Goal: Communication & Community: Answer question/provide support

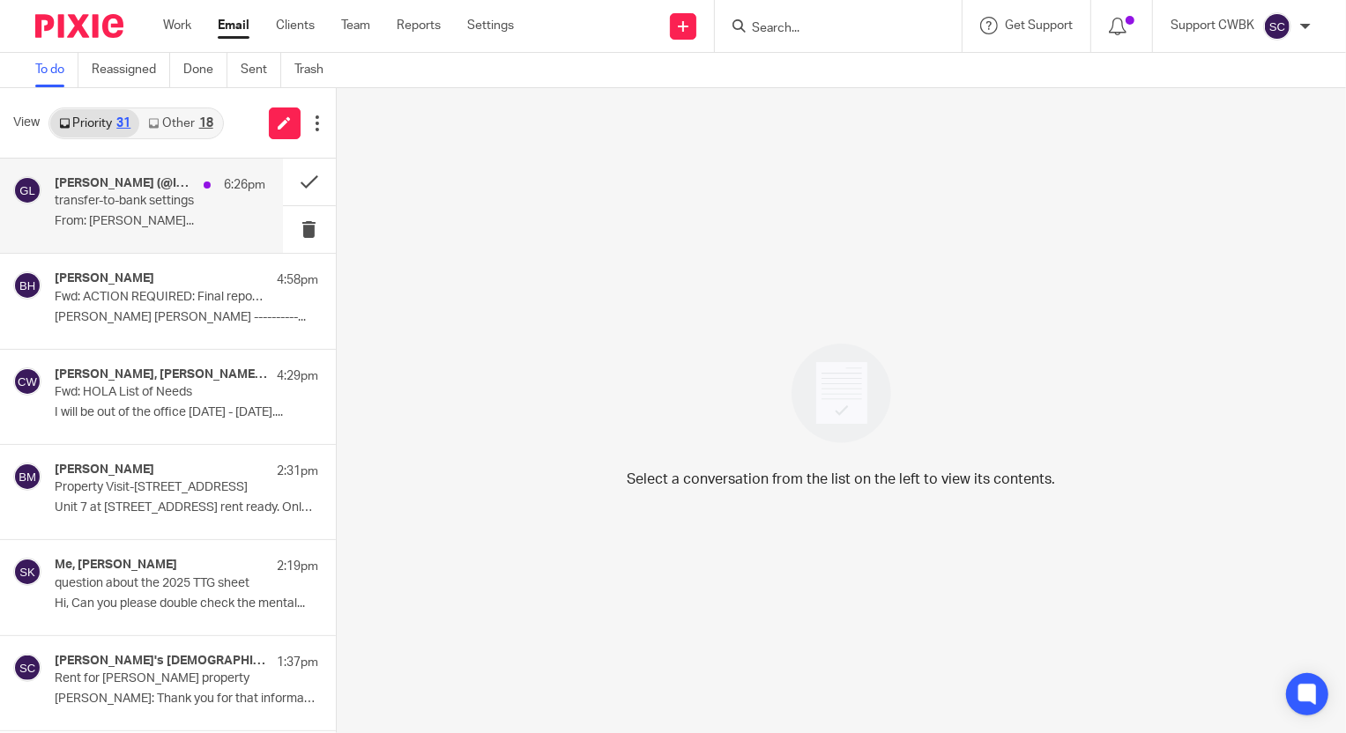
click at [122, 210] on div "Gary (@ITEM) Lent 6:26pm transfer-to-bank settings From: Michael Delgado..." at bounding box center [160, 205] width 211 height 59
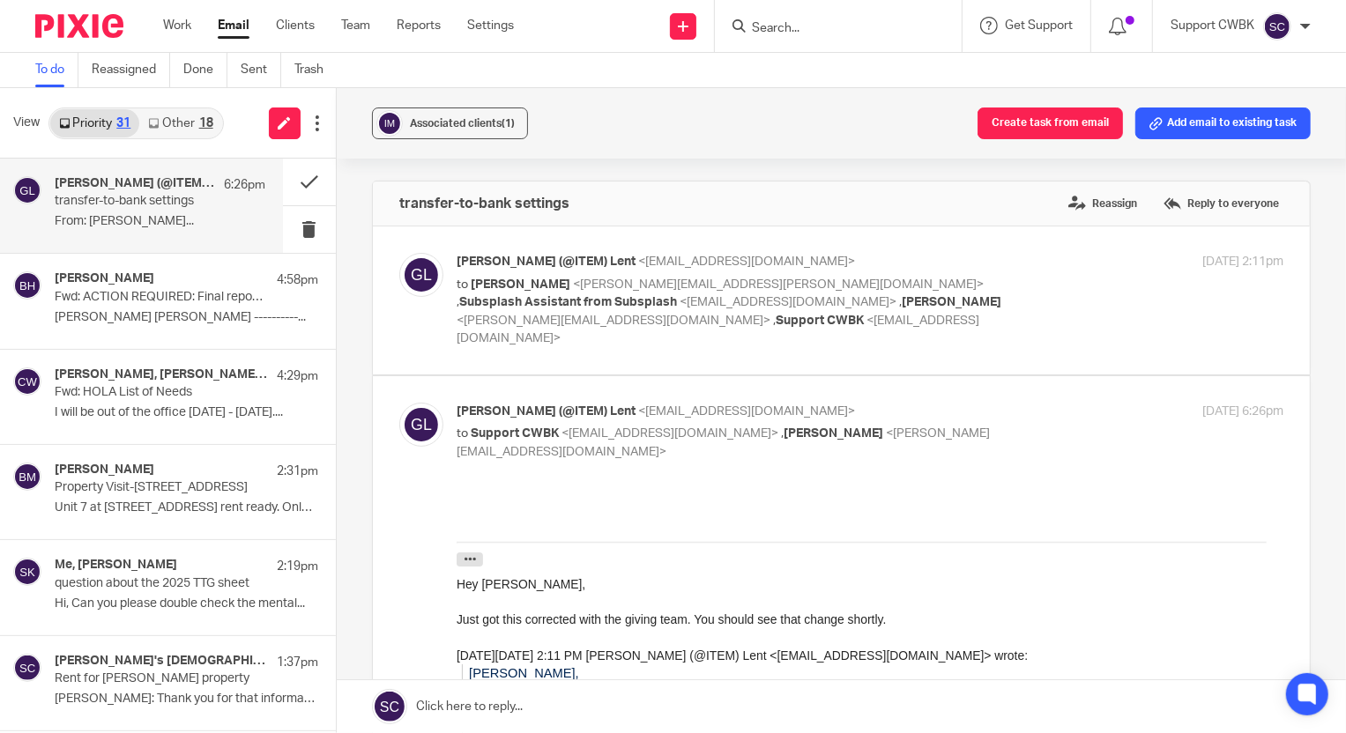
click at [166, 117] on link "Other 18" at bounding box center [180, 123] width 82 height 28
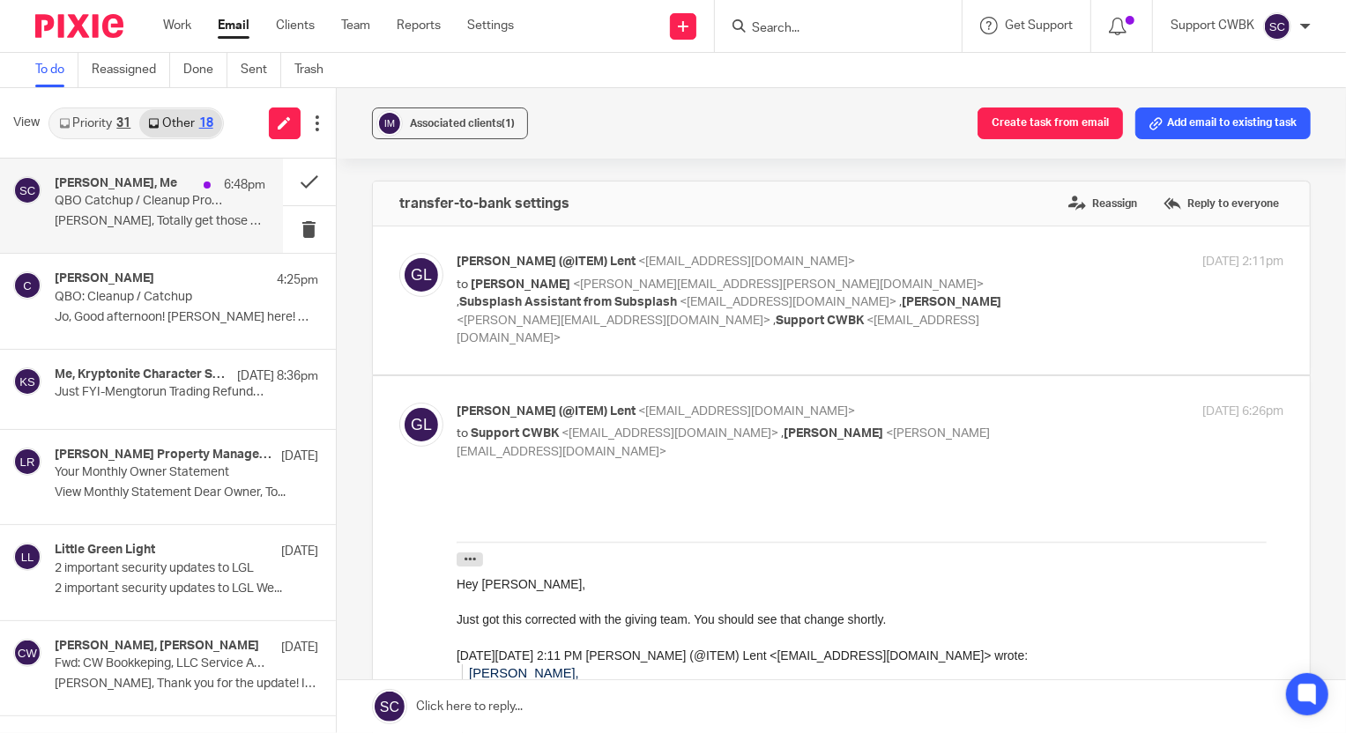
click at [78, 193] on div "Jo Christiansen, Me 6:48pm" at bounding box center [160, 185] width 211 height 18
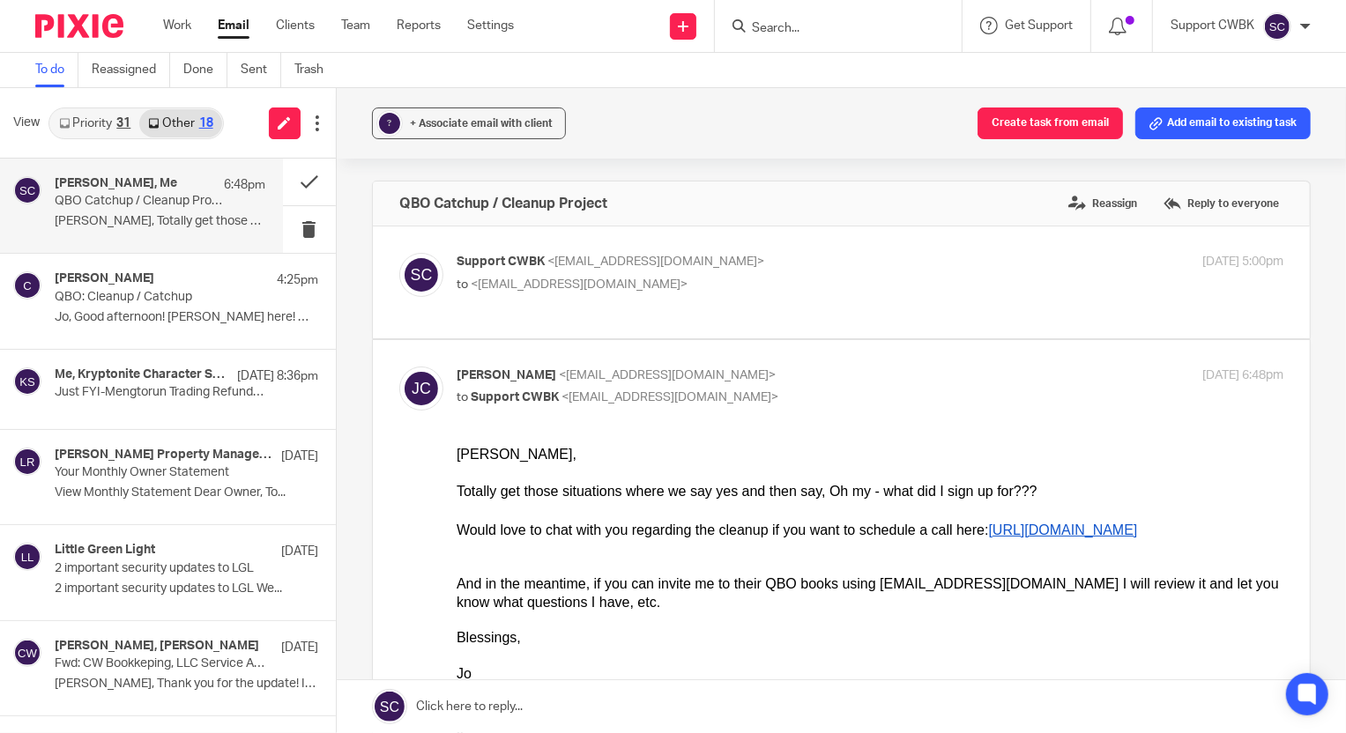
click at [89, 122] on link "Priority 31" at bounding box center [94, 123] width 89 height 28
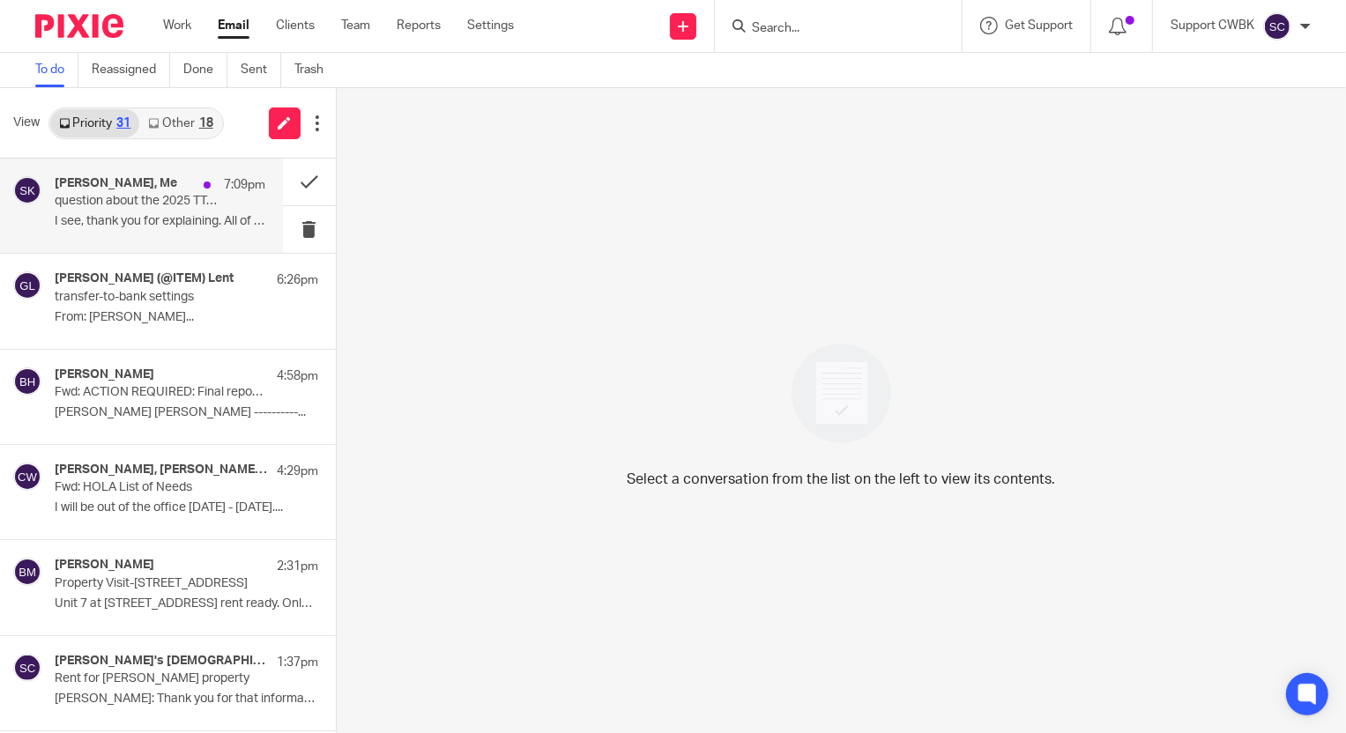
click at [88, 215] on p "I see, thank you for explaining. All of the..." at bounding box center [160, 221] width 211 height 15
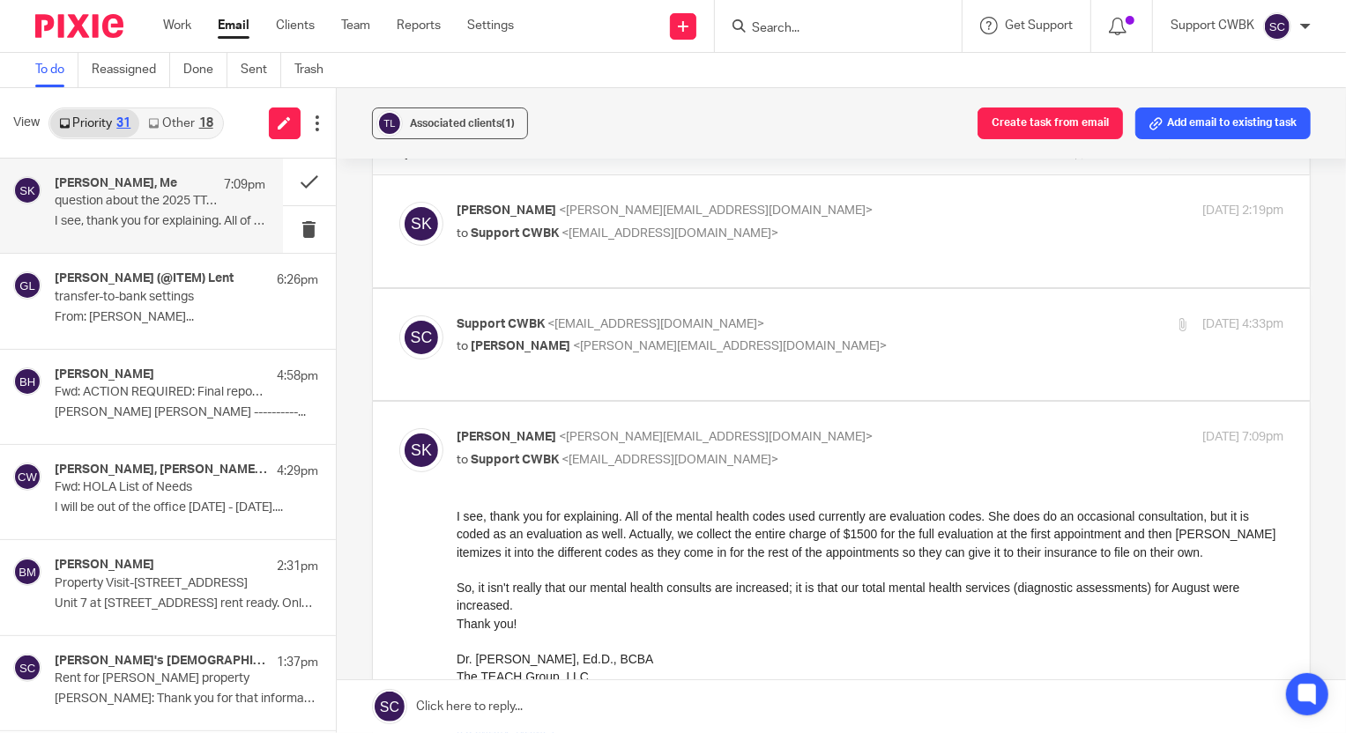
scroll to position [79, 0]
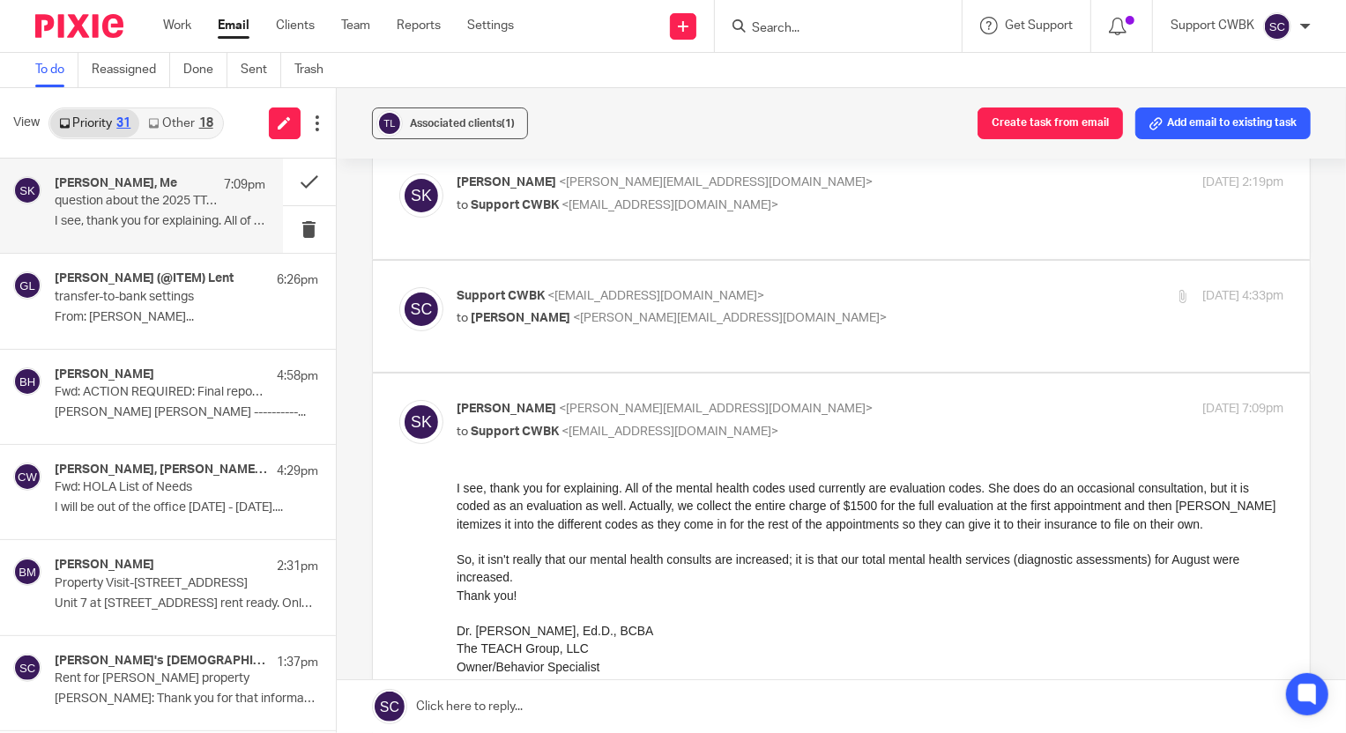
click at [451, 705] on link at bounding box center [841, 706] width 1009 height 53
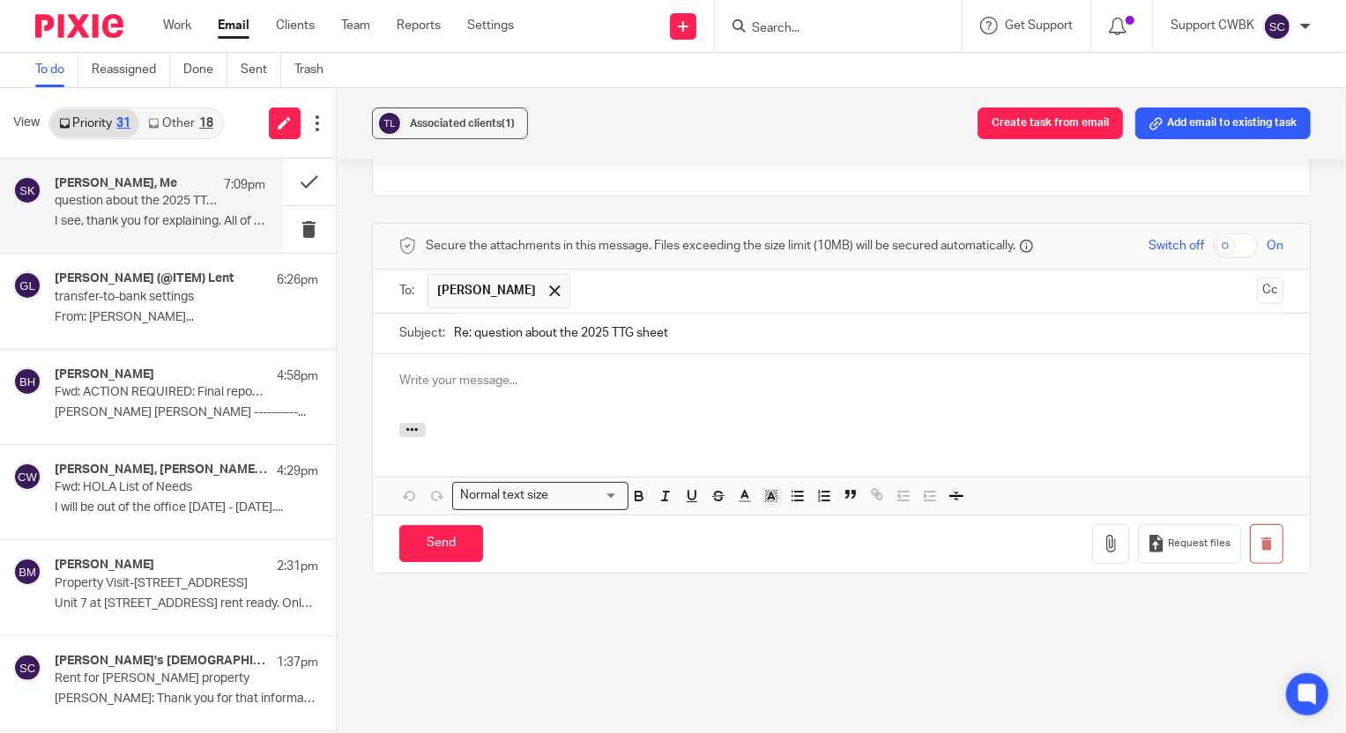
scroll to position [0, 0]
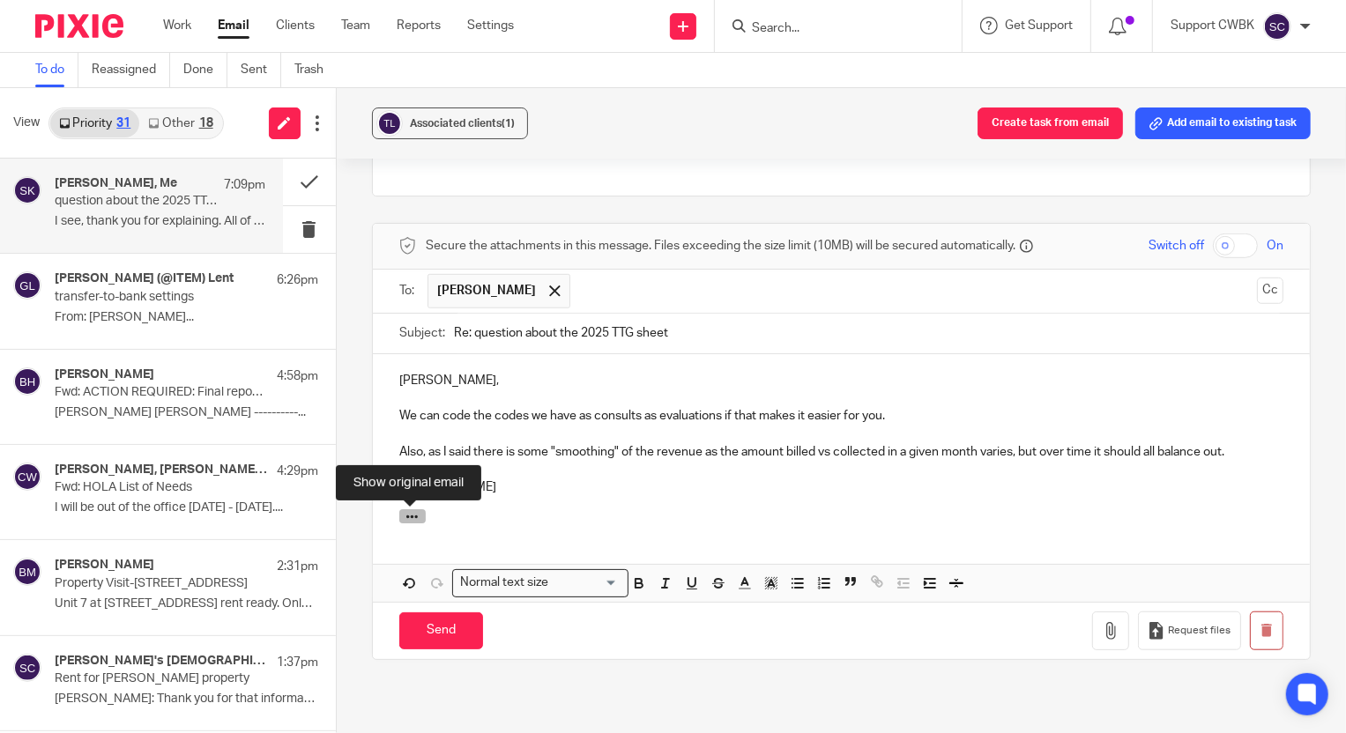
click at [414, 516] on icon "button" at bounding box center [411, 516] width 13 height 13
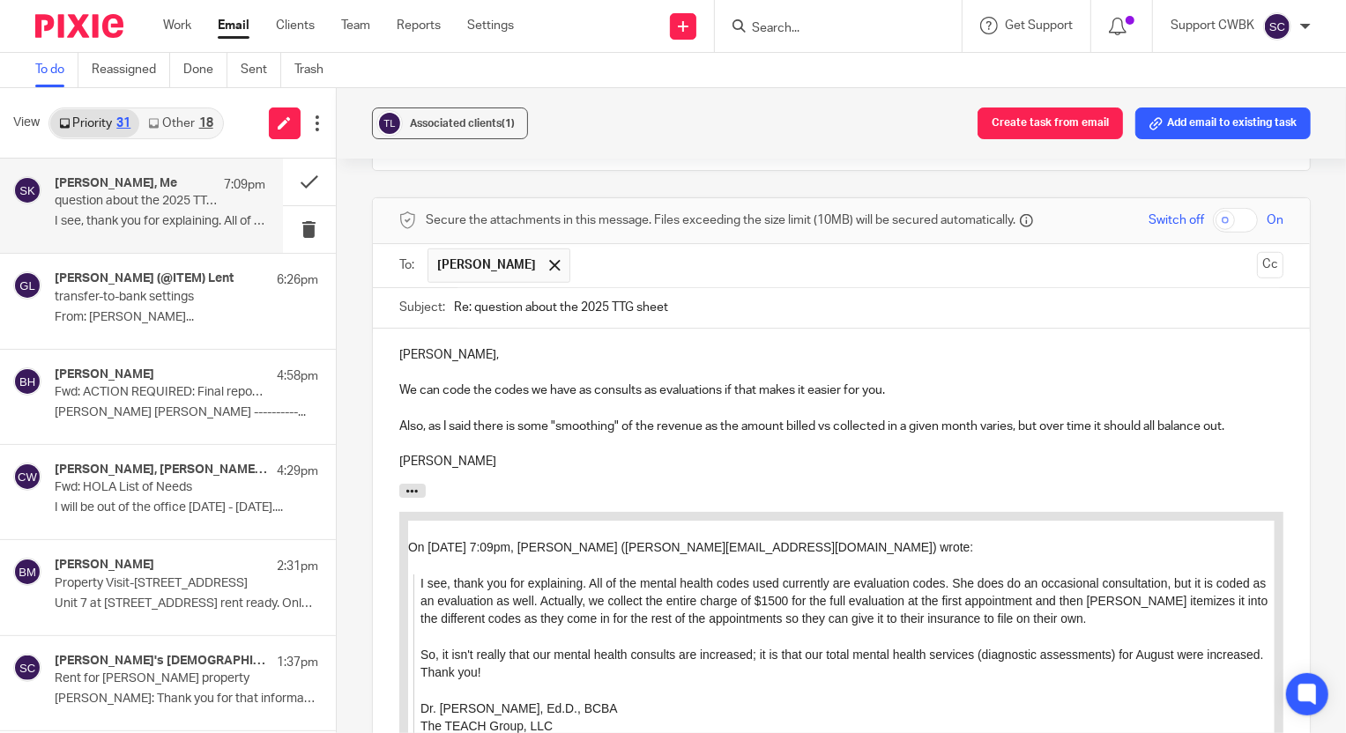
scroll to position [888, 0]
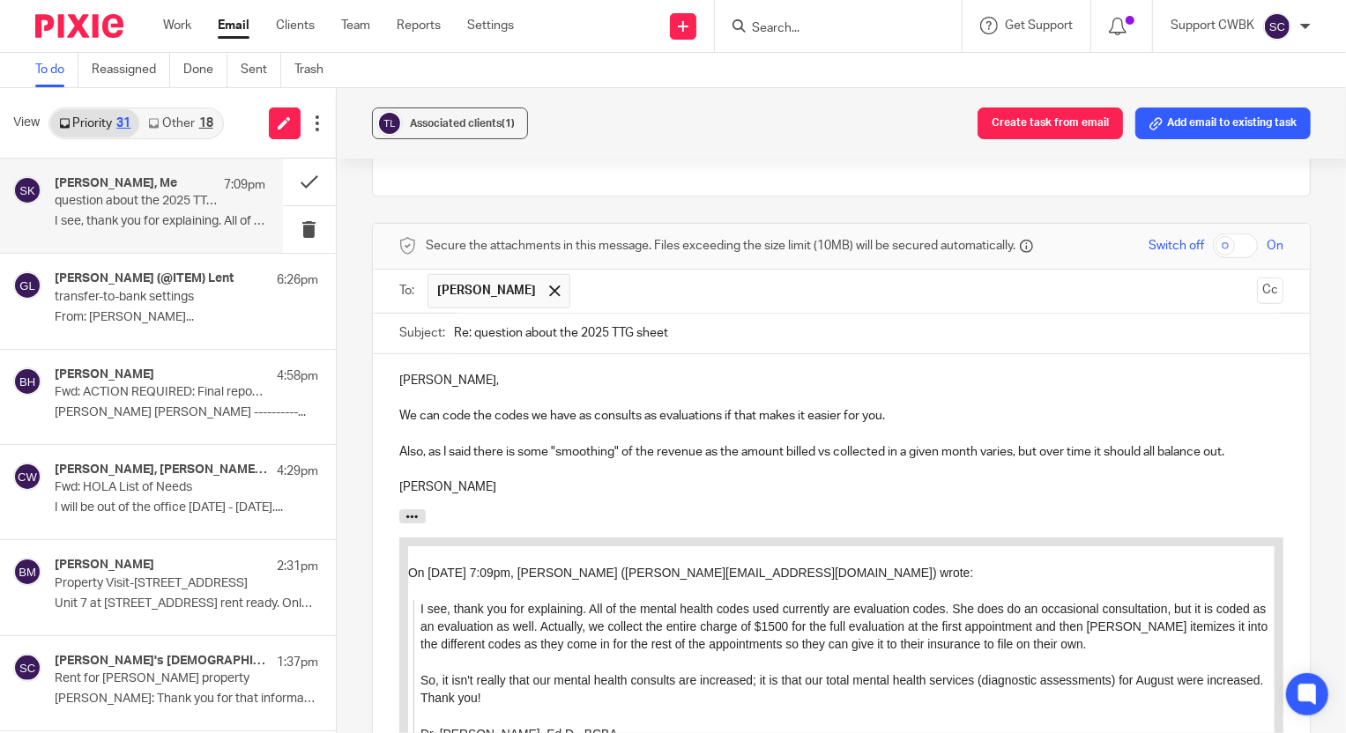
click at [905, 414] on p "We can code the codes we have as consults as evaluations if that makes it easie…" at bounding box center [841, 416] width 884 height 18
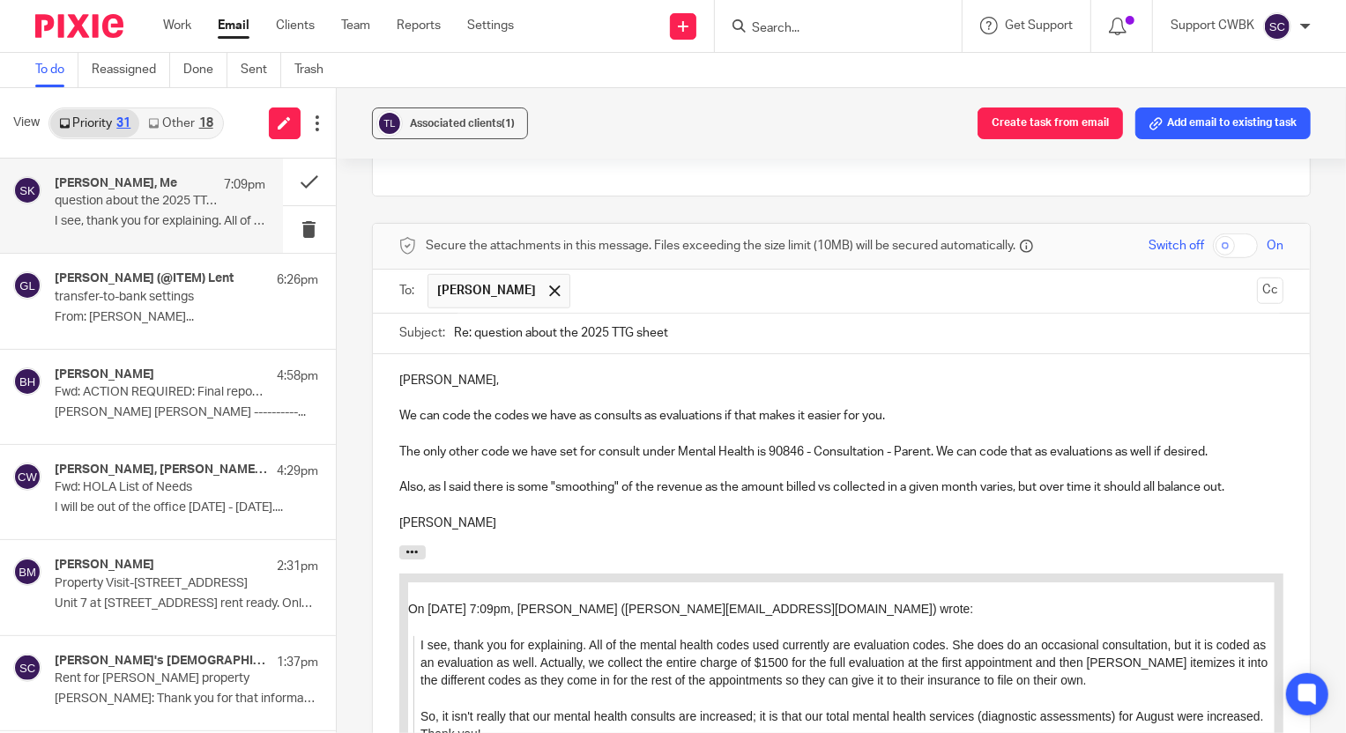
click at [493, 413] on p "We can code the codes we have as consults as evaluations if that makes it easie…" at bounding box center [841, 416] width 884 height 18
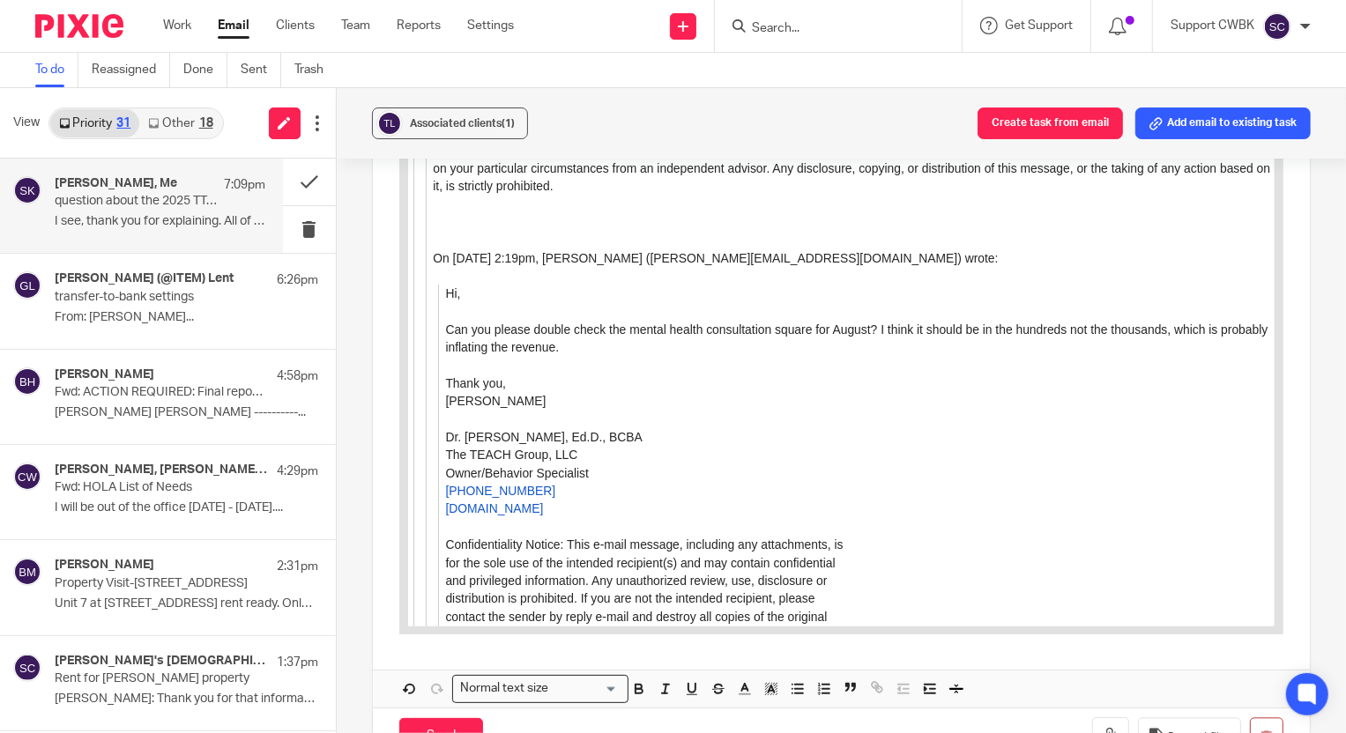
scroll to position [2820, 0]
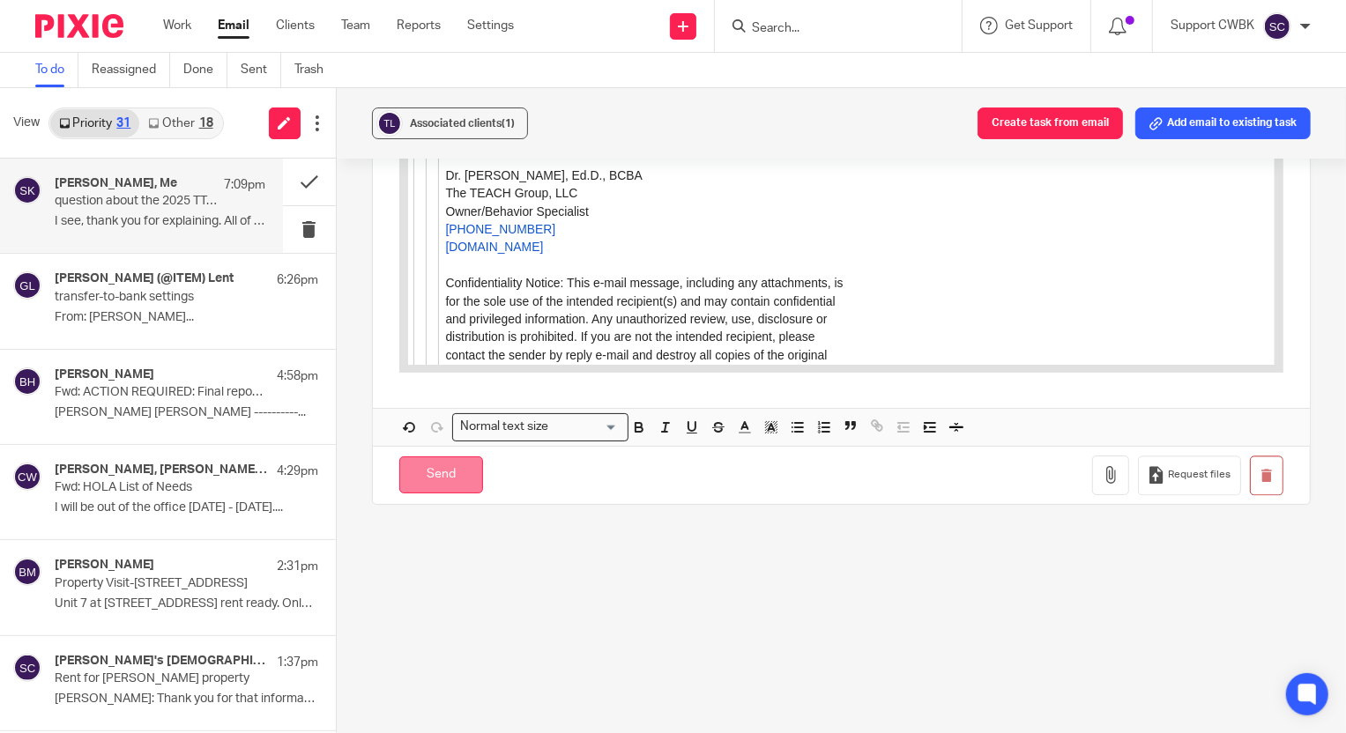
click at [434, 483] on input "Send" at bounding box center [441, 476] width 84 height 38
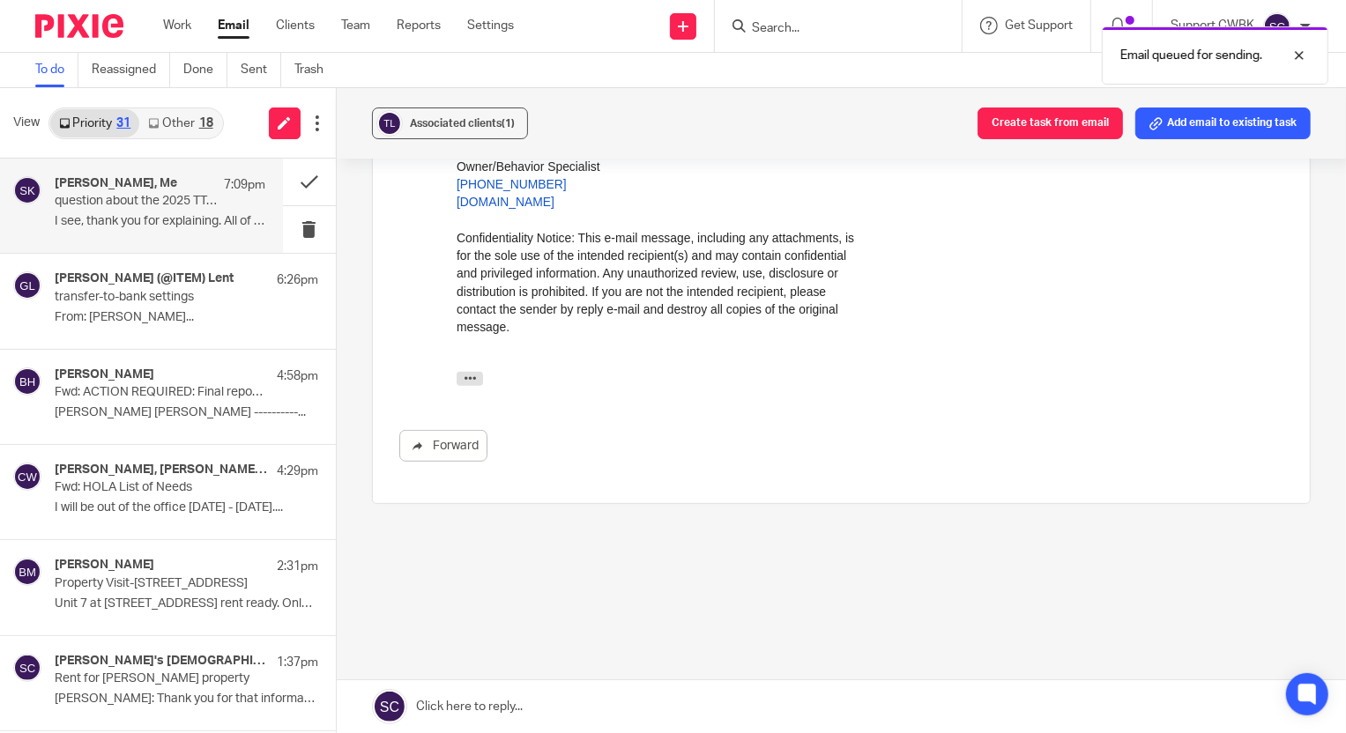
scroll to position [579, 0]
click at [168, 123] on link "Other 18" at bounding box center [180, 123] width 82 height 28
